Goal: Information Seeking & Learning: Learn about a topic

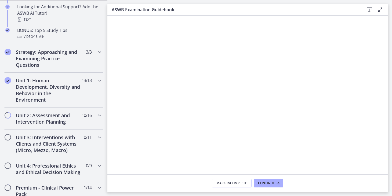
scroll to position [299, 0]
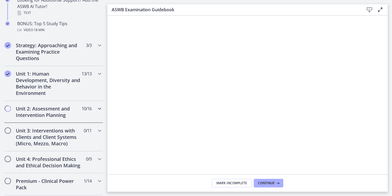
click at [96, 109] on icon "Chapters" at bounding box center [99, 108] width 6 height 6
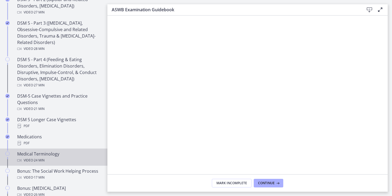
click at [87, 151] on div "Medical Terminology Video · 24 min" at bounding box center [59, 157] width 84 height 13
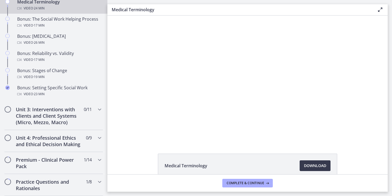
scroll to position [452, 0]
click at [96, 112] on icon "Chapters" at bounding box center [99, 109] width 6 height 6
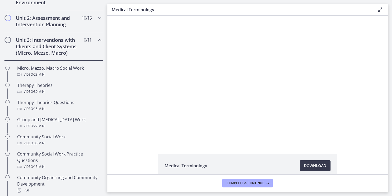
scroll to position [154, 0]
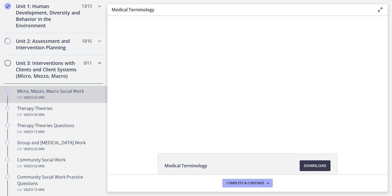
click at [55, 92] on div "Micro, Mezzo, Macro Social Work Video · 23 min" at bounding box center [59, 94] width 84 height 13
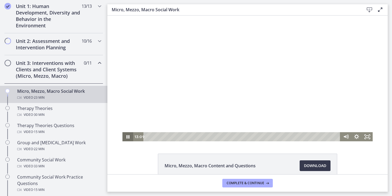
click at [125, 137] on icon "Pause" at bounding box center [127, 136] width 11 height 9
